Goal: Find specific page/section: Find specific page/section

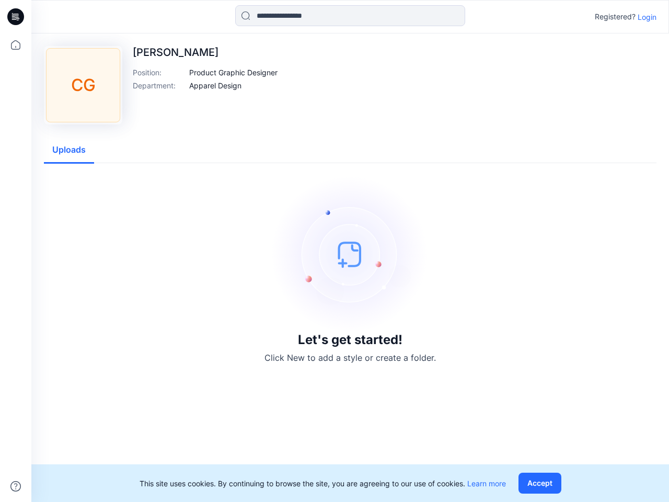
click at [335, 251] on img at bounding box center [350, 254] width 157 height 157
click at [16, 17] on icon at bounding box center [17, 17] width 4 height 1
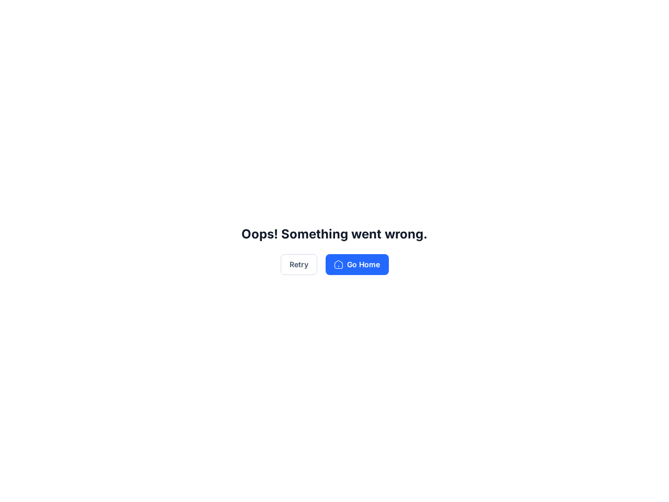
click at [16, 45] on div "Oops! Something went wrong. Retry Go Home" at bounding box center [334, 251] width 669 height 502
click at [16, 486] on div "Oops! Something went wrong. Retry Go Home" at bounding box center [334, 251] width 669 height 502
click at [350, 16] on div "Oops! Something went wrong. Retry Go Home" at bounding box center [334, 251] width 669 height 502
click at [647, 17] on div "Oops! Something went wrong. Retry Go Home" at bounding box center [334, 251] width 669 height 502
click at [234, 72] on div "Oops! Something went wrong. Retry Go Home" at bounding box center [334, 251] width 669 height 502
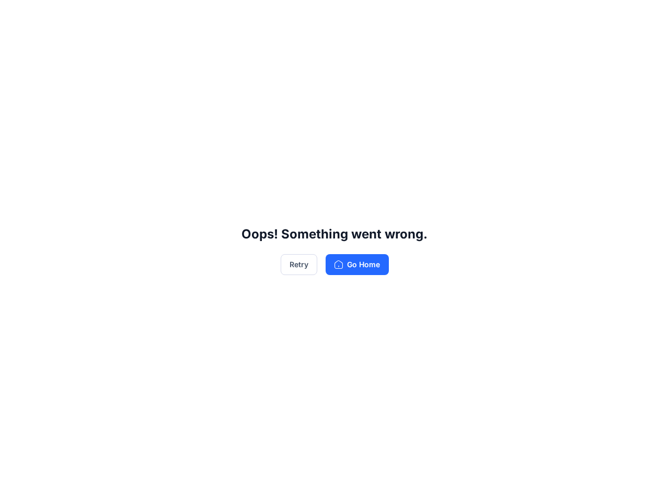
click at [215, 85] on div "Oops! Something went wrong. Retry Go Home" at bounding box center [334, 251] width 669 height 502
click at [69, 150] on div "Oops! Something went wrong. Retry Go Home" at bounding box center [334, 251] width 669 height 502
click at [542, 483] on div "Oops! Something went wrong. Retry Go Home" at bounding box center [334, 251] width 669 height 502
